Goal: Transaction & Acquisition: Purchase product/service

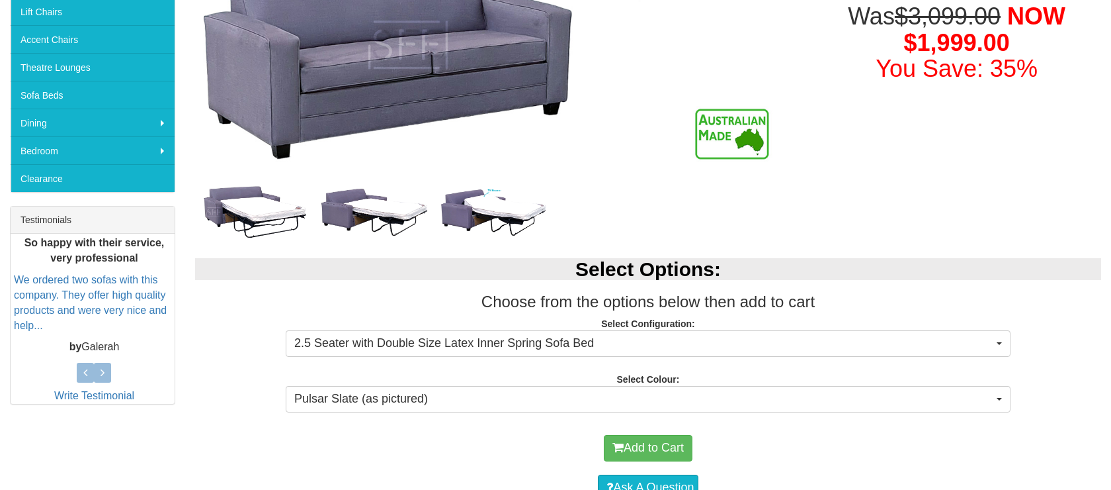
scroll to position [384, 0]
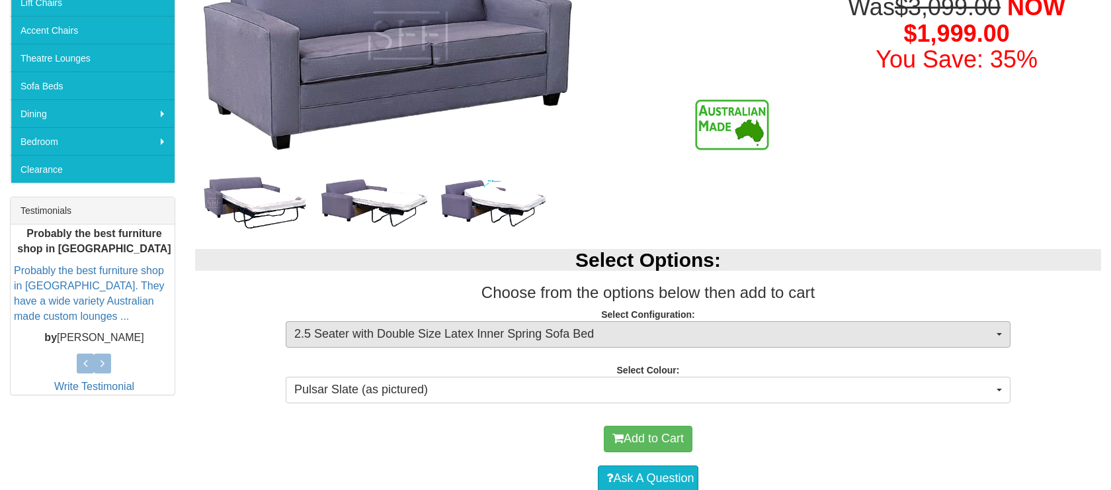
click at [968, 331] on span "2.5 Seater with Double Size Latex Inner Spring Sofa Bed" at bounding box center [643, 333] width 699 height 17
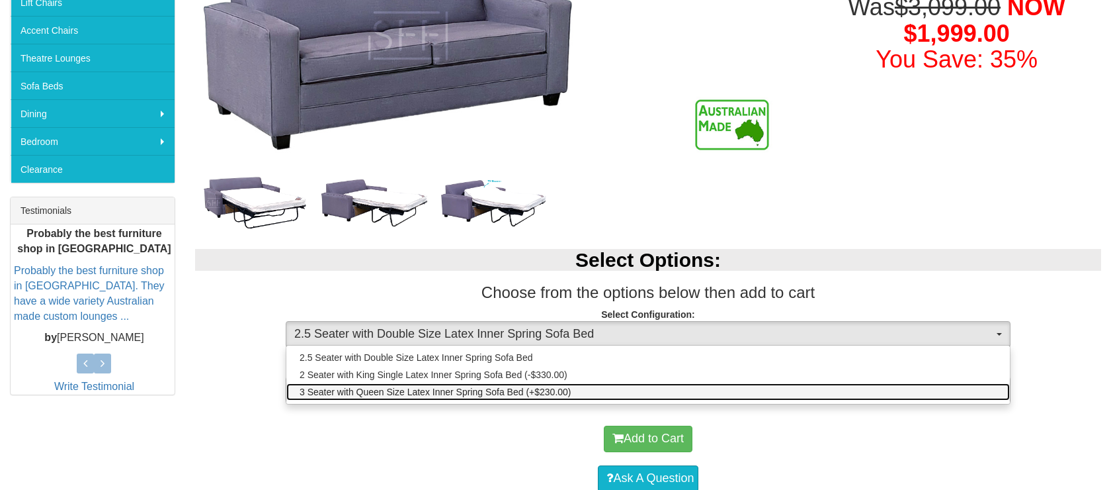
click at [410, 393] on span "3 Seater with Queen Size Latex Inner Spring Sofa Bed (+$230.00)" at bounding box center [436, 391] width 272 height 13
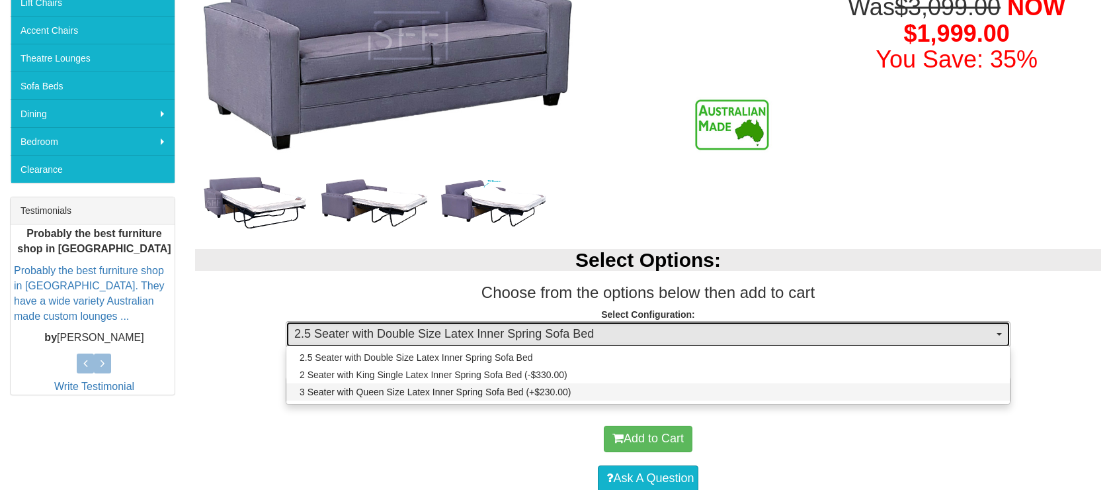
select select "1115"
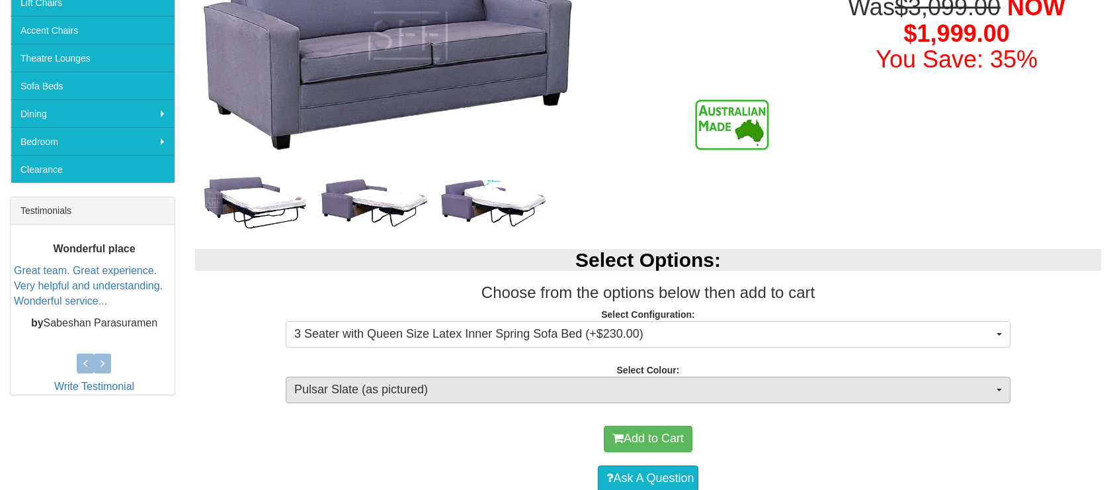
click at [503, 393] on span "Pulsar Slate (as pictured)" at bounding box center [643, 389] width 699 height 17
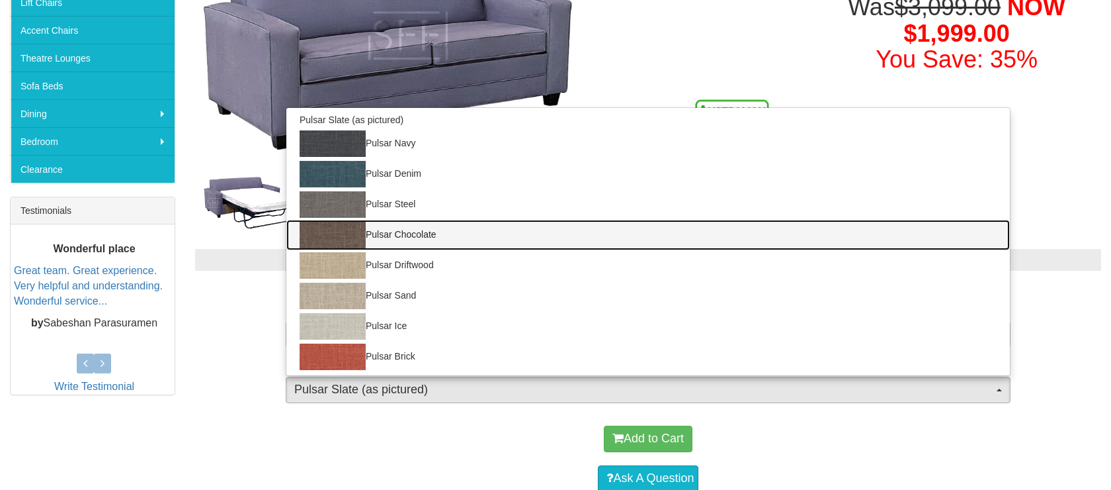
click at [349, 231] on img at bounding box center [333, 235] width 66 height 26
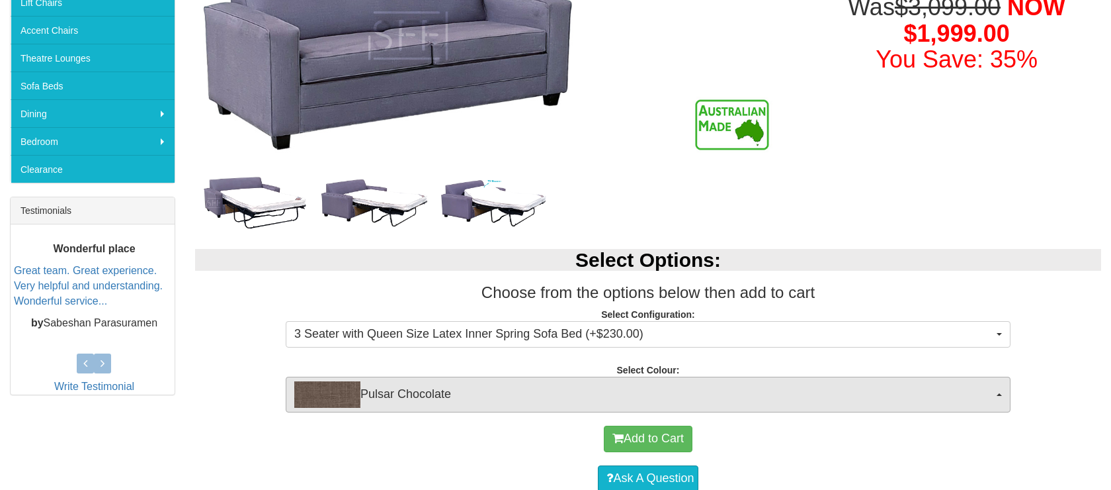
click at [532, 386] on span "Pulsar Chocolate" at bounding box center [643, 394] width 699 height 26
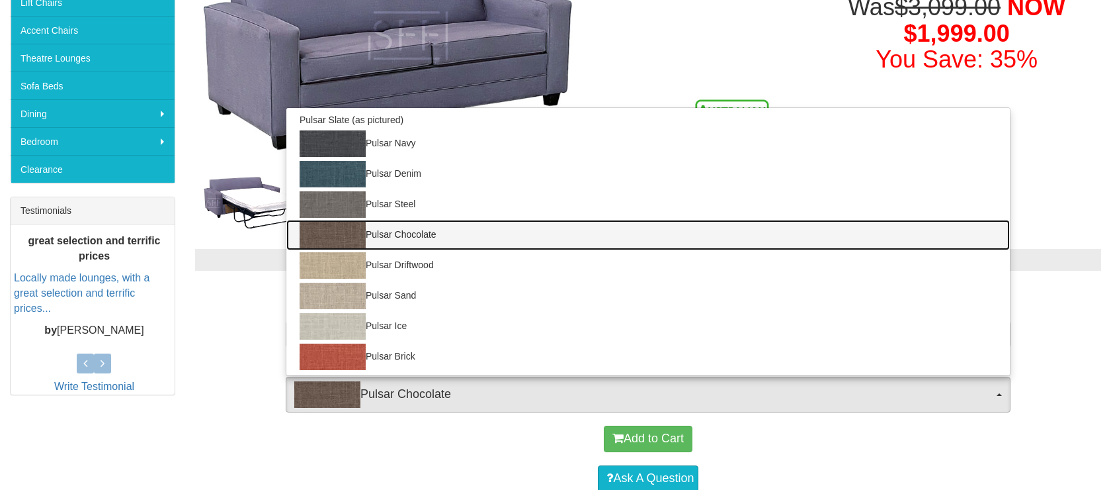
click at [381, 232] on link "Pulsar Chocolate" at bounding box center [648, 235] width 724 height 30
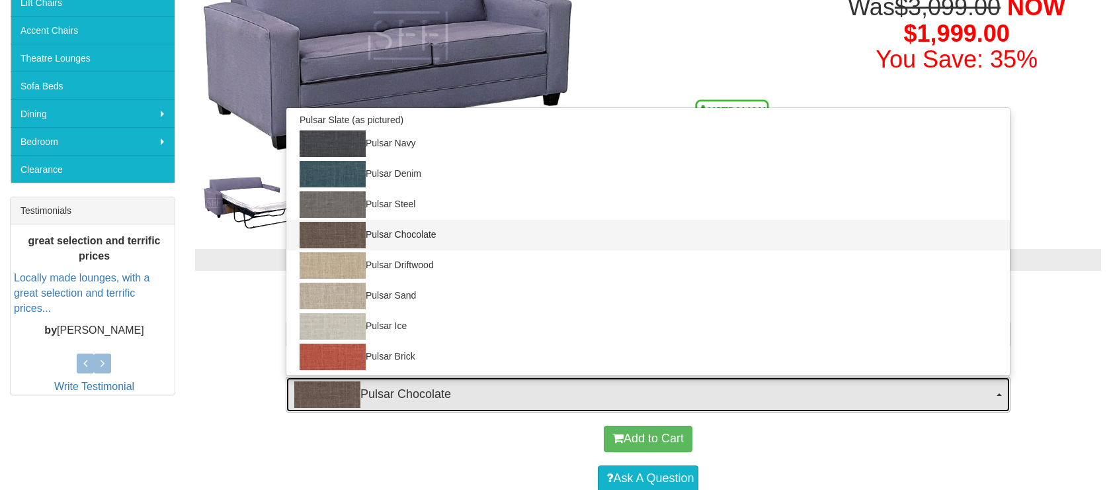
select select "225"
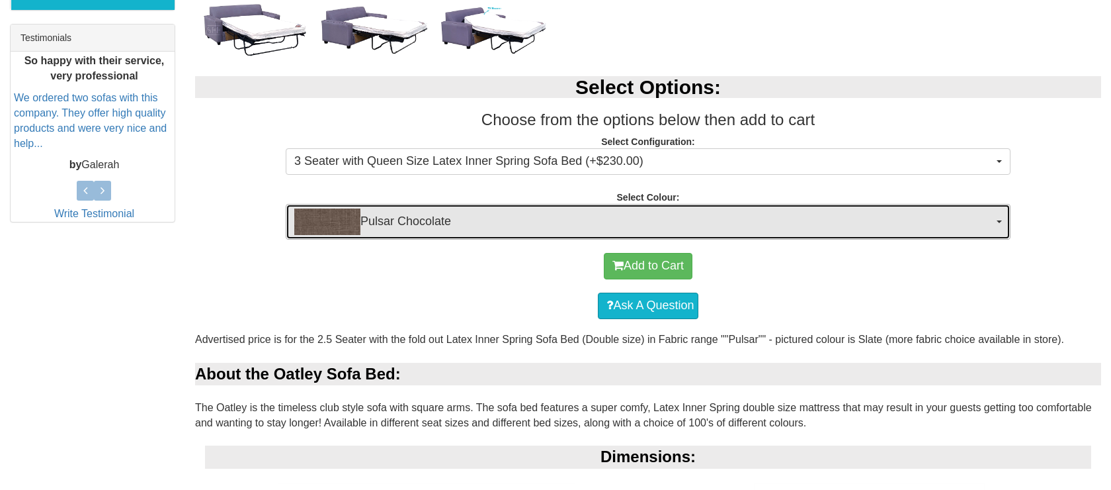
scroll to position [554, 0]
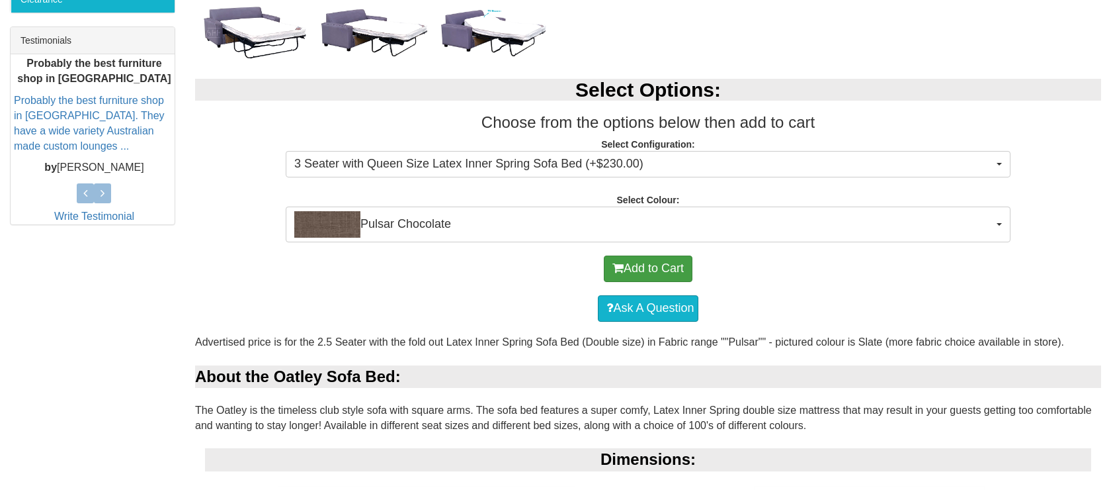
click at [642, 265] on button "Add to Cart" at bounding box center [648, 268] width 89 height 26
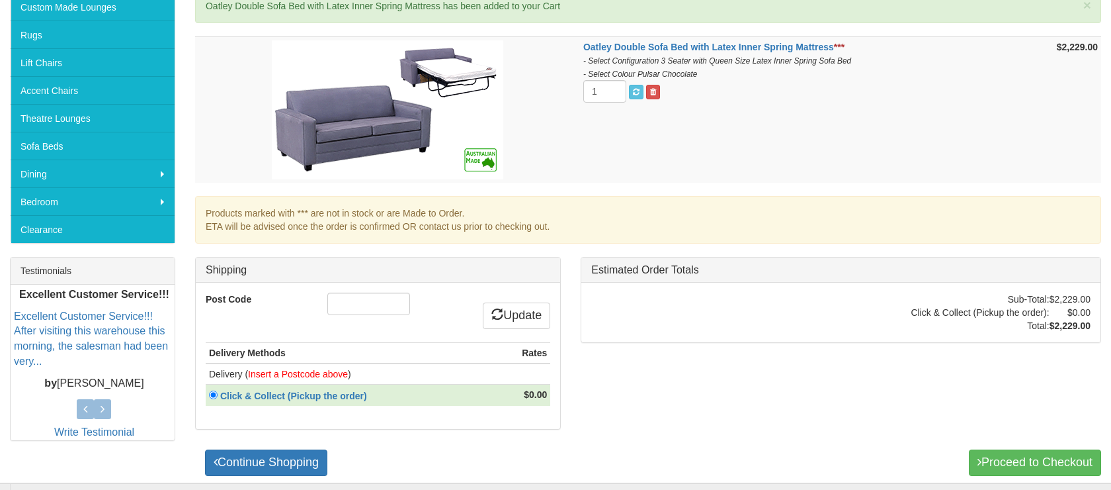
scroll to position [325, 0]
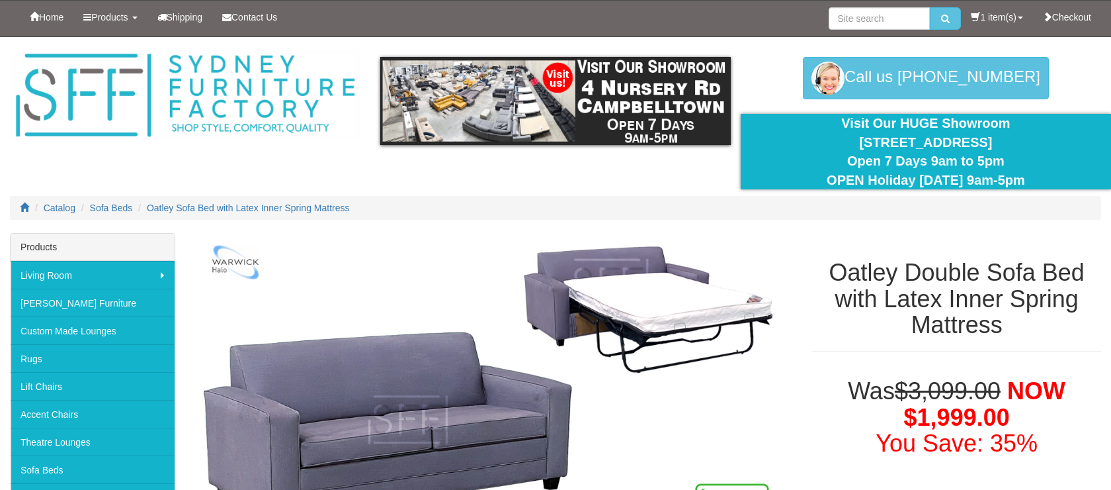
select select "1115"
select select "225"
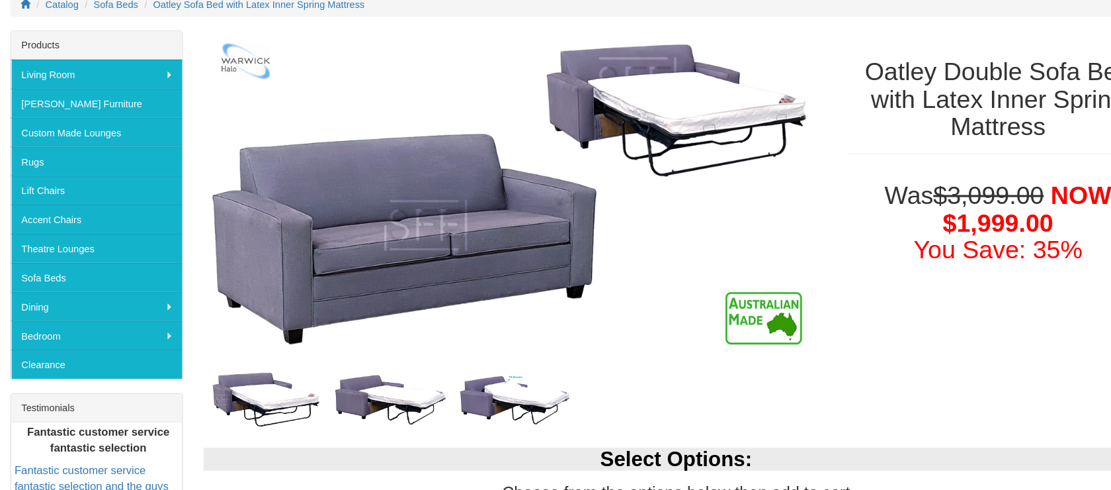
scroll to position [192, 0]
